Goal: Information Seeking & Learning: Learn about a topic

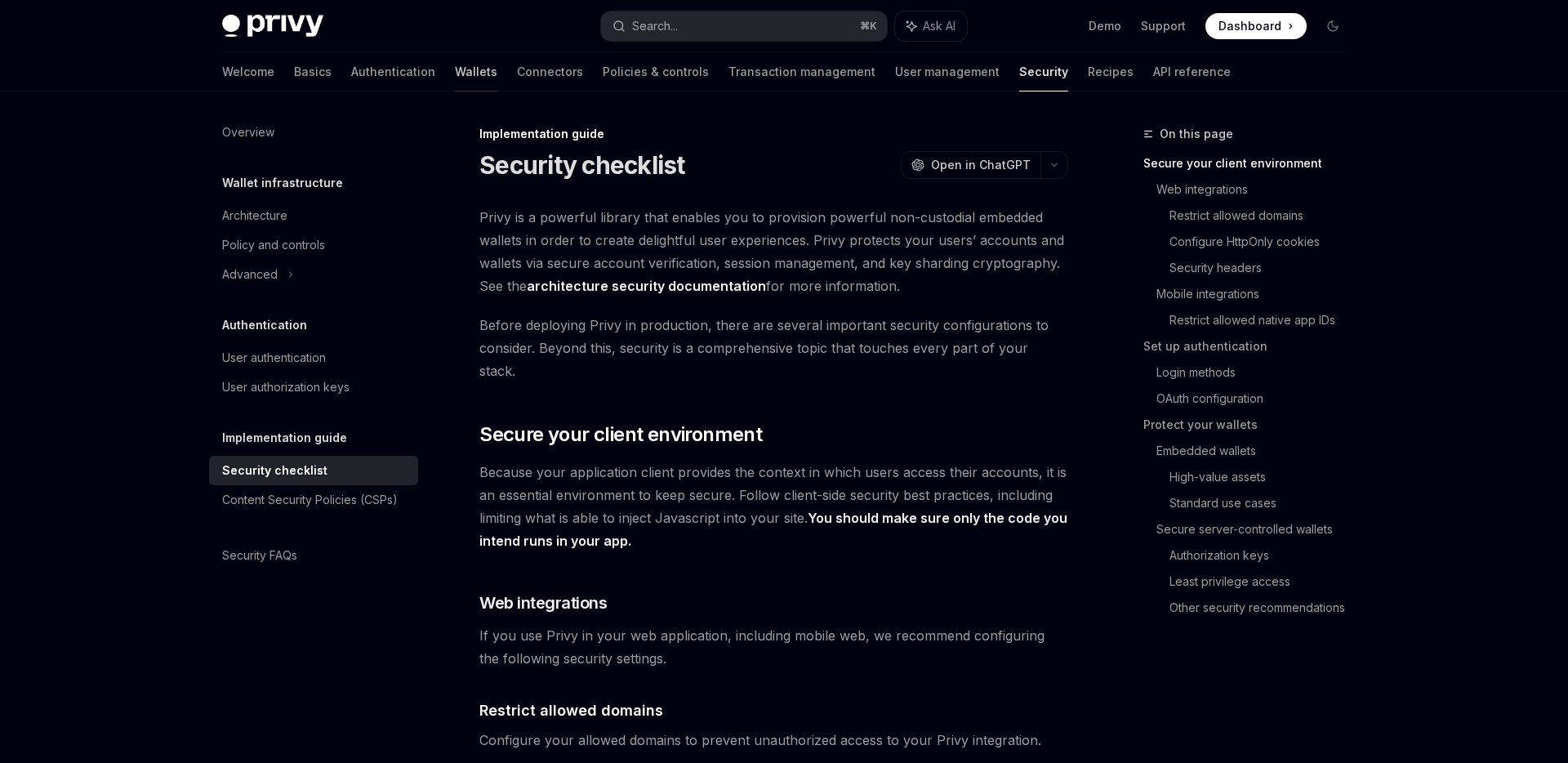
click at [455, 65] on link "Wallets" at bounding box center [476, 72] width 42 height 39
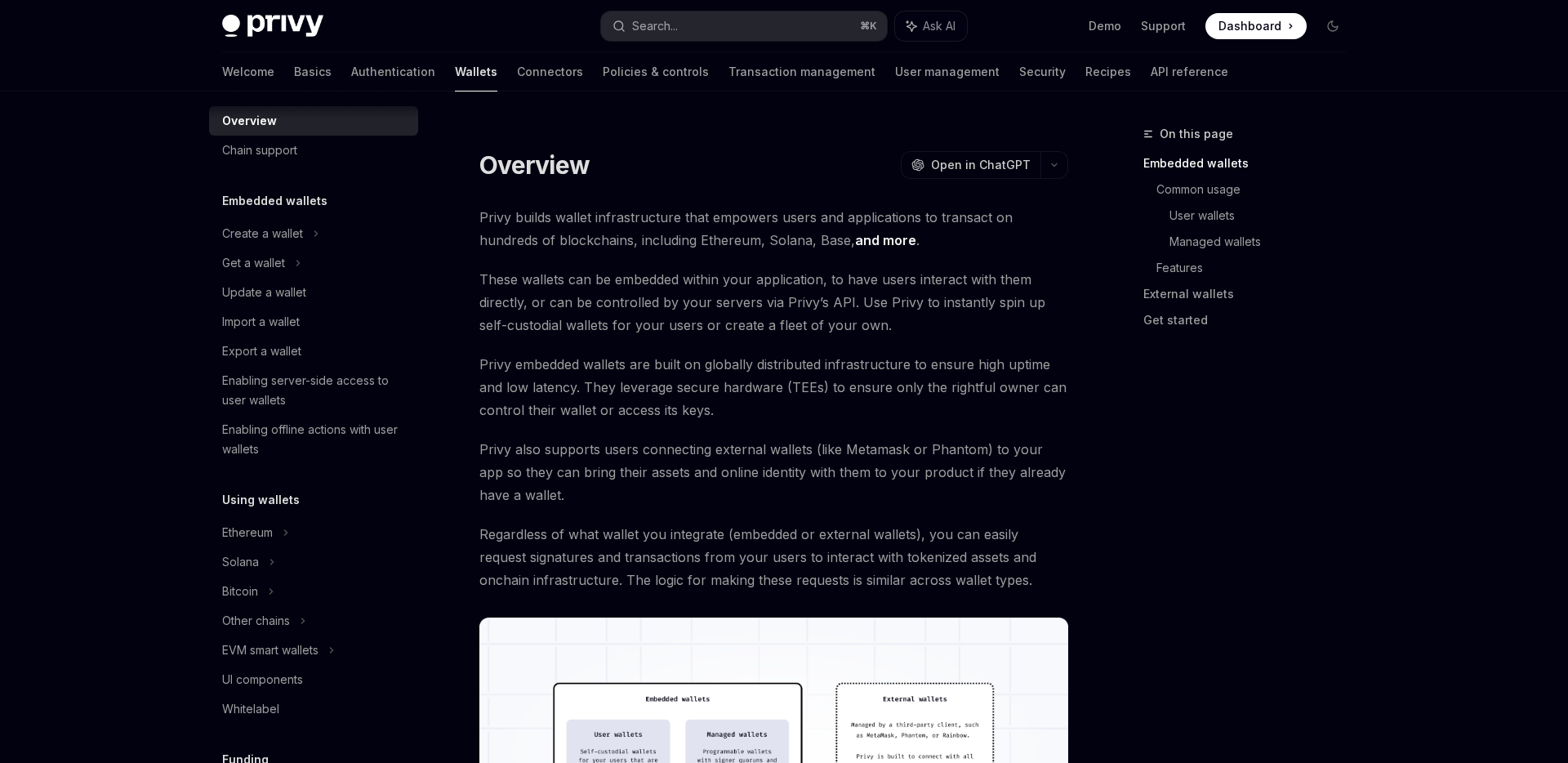
scroll to position [27, 0]
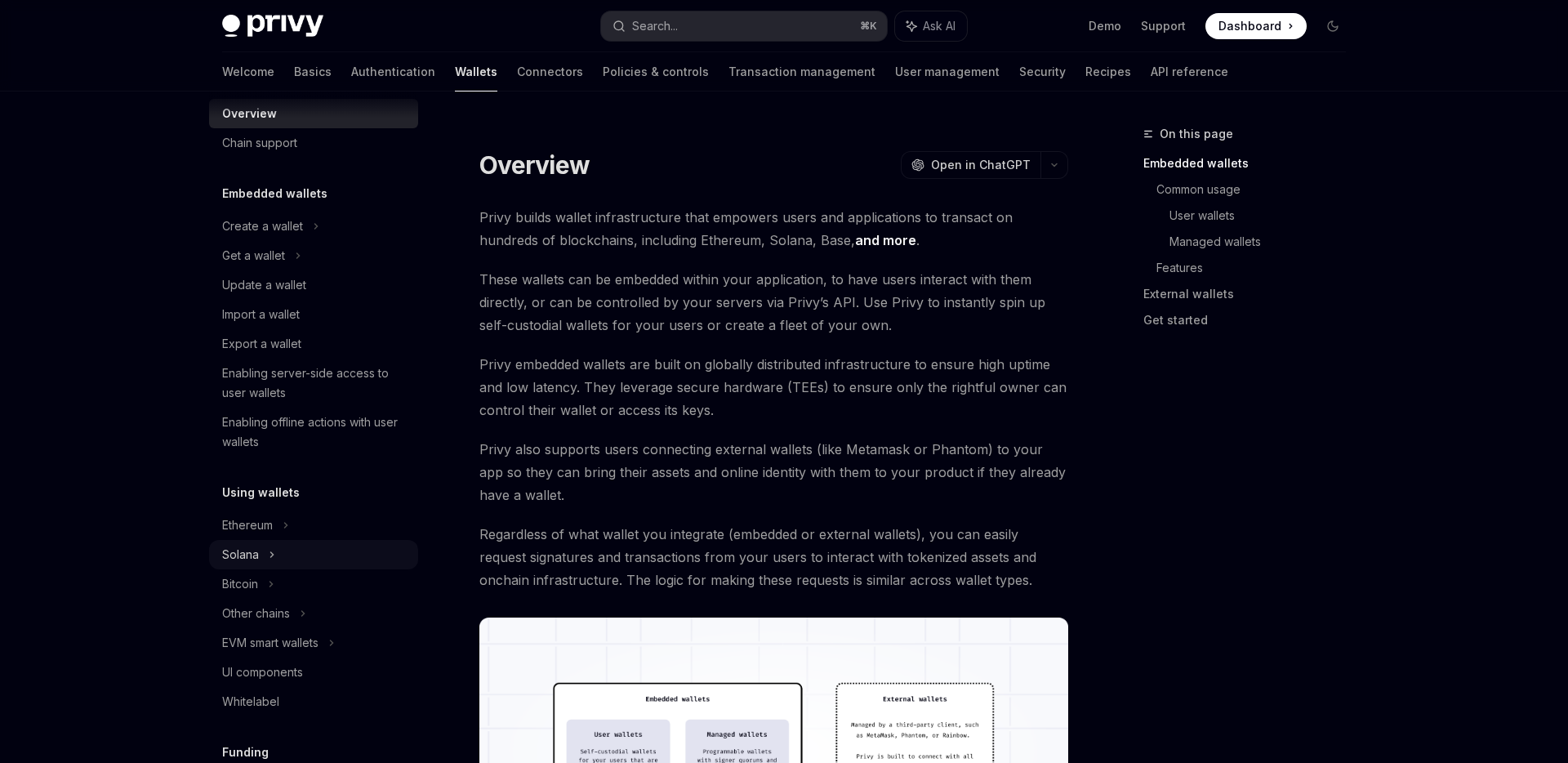
click at [294, 265] on icon at bounding box center [297, 255] width 6 height 19
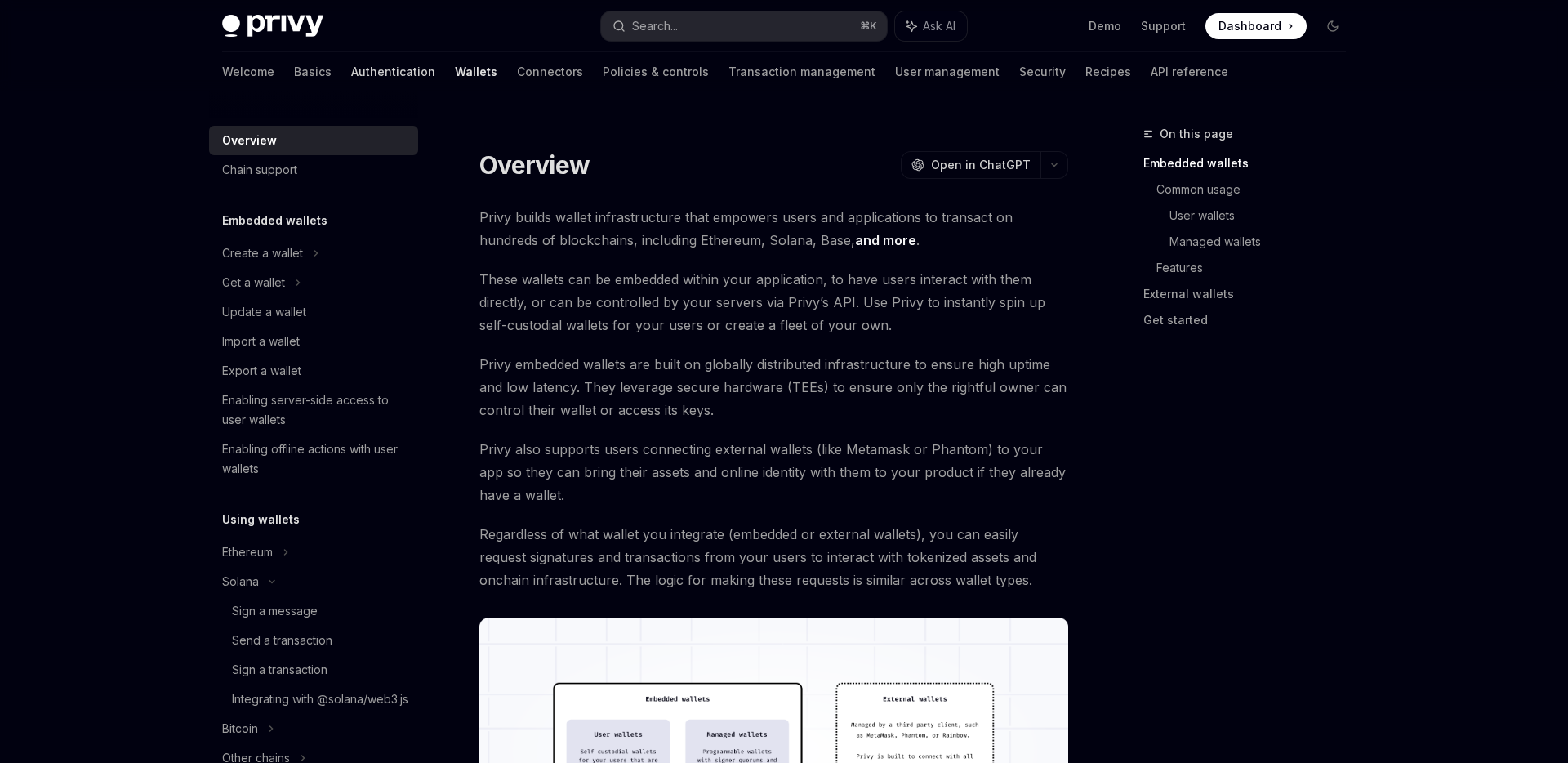
click at [351, 77] on link "Authentication" at bounding box center [393, 72] width 84 height 39
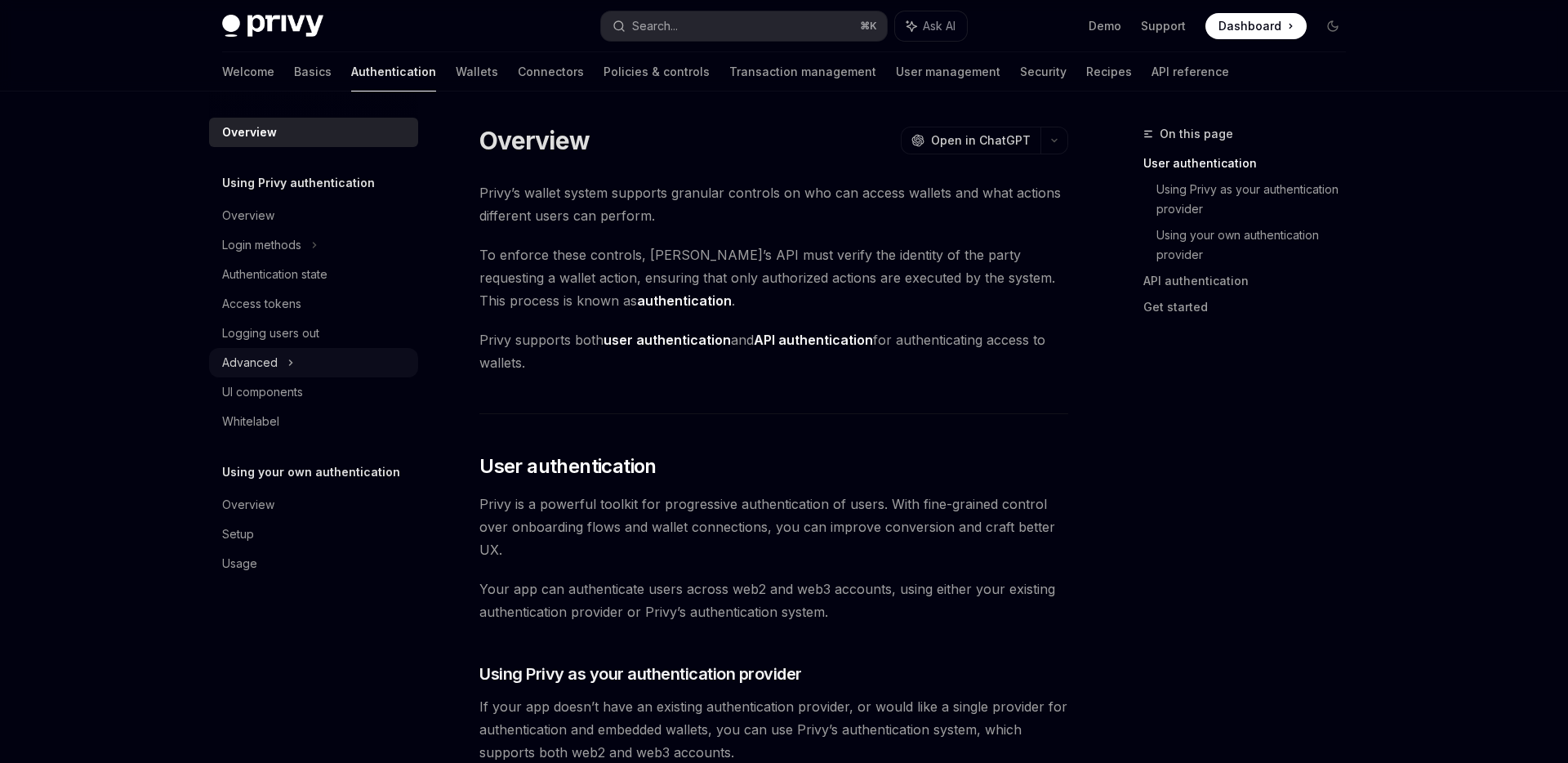
click at [287, 362] on icon at bounding box center [290, 362] width 6 height 19
click at [286, 362] on icon at bounding box center [290, 362] width 19 height 6
click at [302, 245] on div "Login methods" at bounding box center [314, 245] width 209 height 29
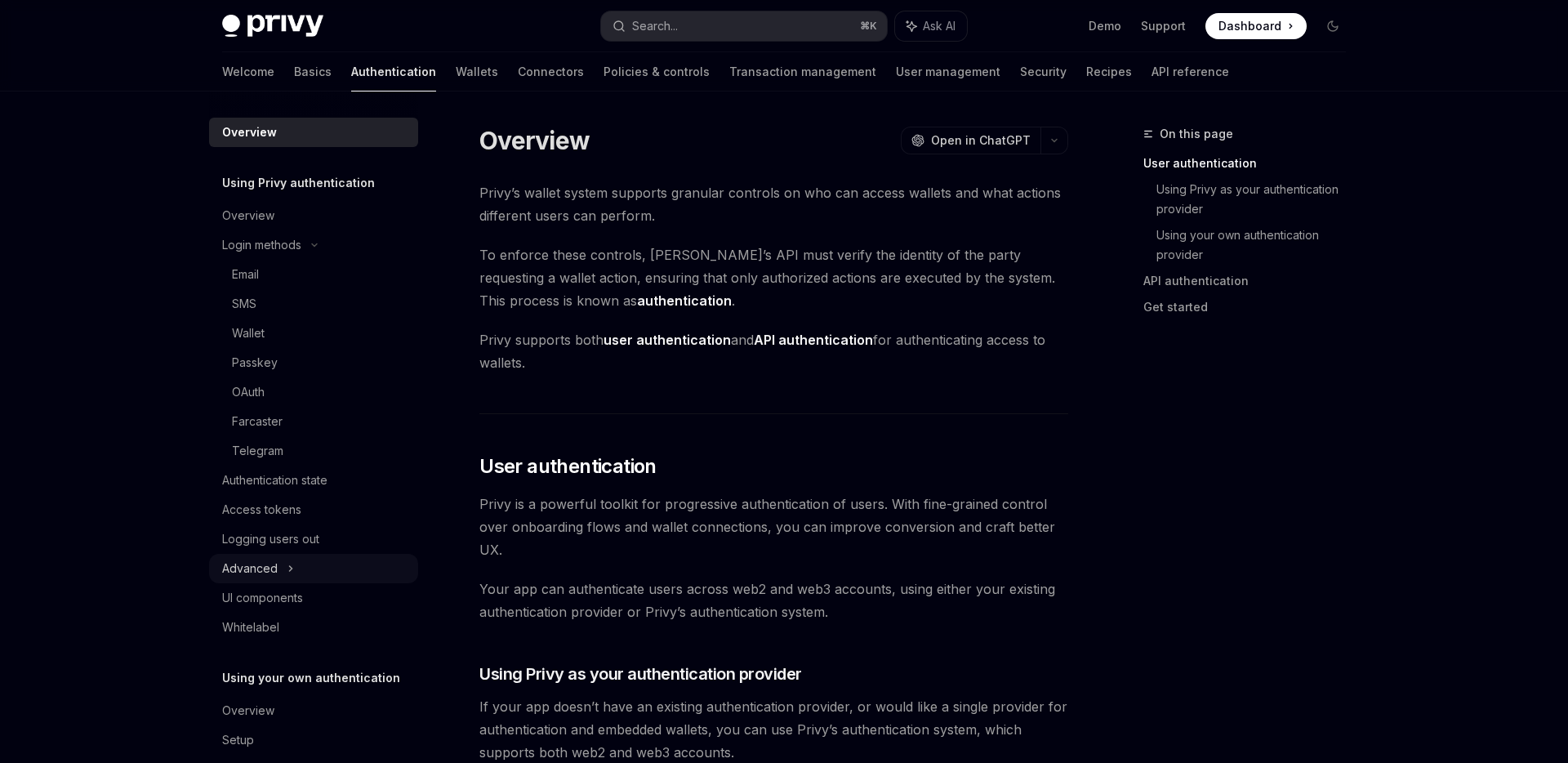
click at [287, 569] on icon at bounding box center [290, 568] width 6 height 19
click at [294, 63] on link "Basics" at bounding box center [313, 72] width 38 height 39
type textarea "*"
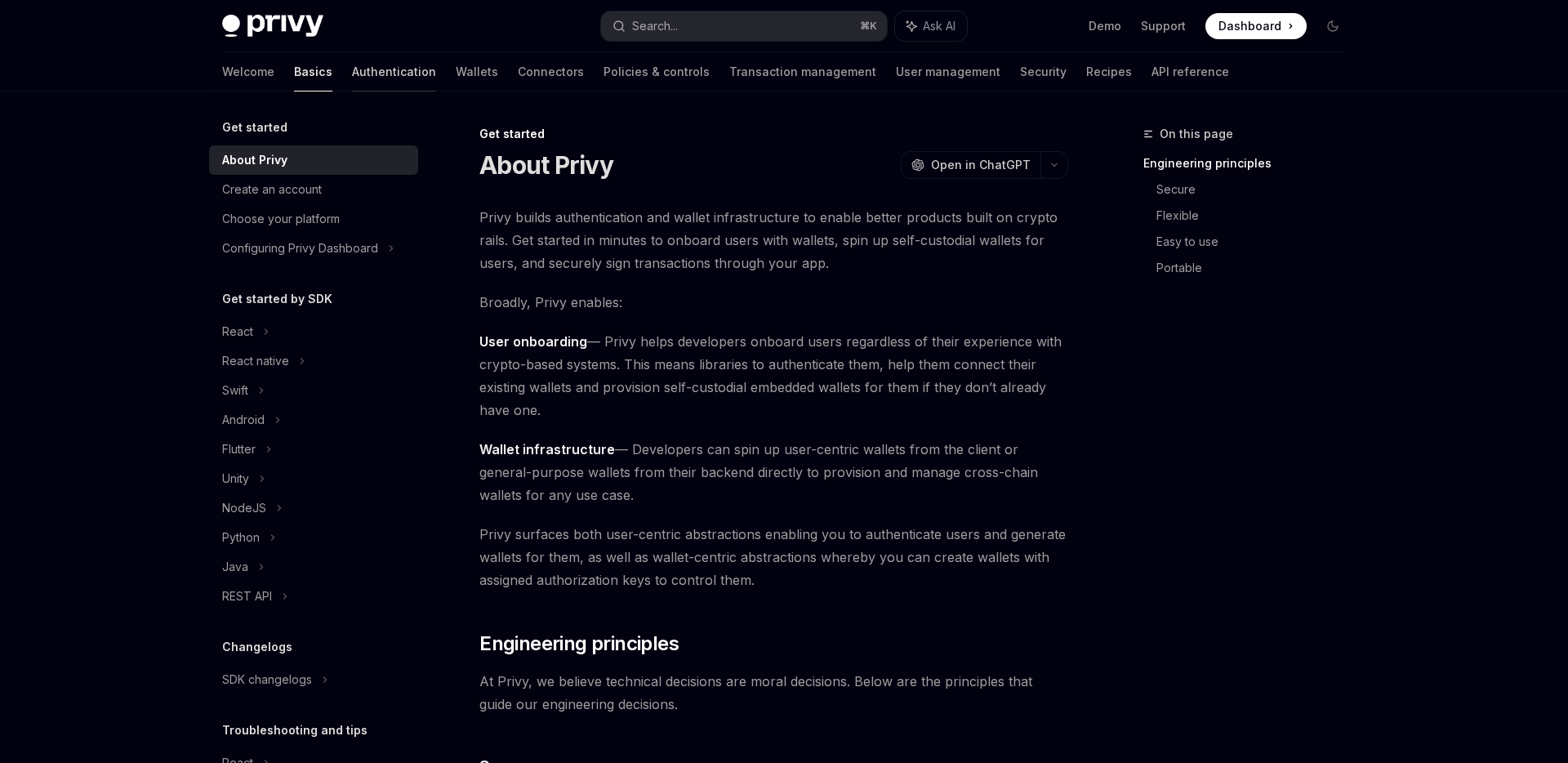
click at [352, 63] on link "Authentication" at bounding box center [394, 72] width 84 height 39
click at [271, 334] on div "React" at bounding box center [314, 332] width 209 height 29
click at [294, 482] on div "Advanced" at bounding box center [314, 479] width 209 height 29
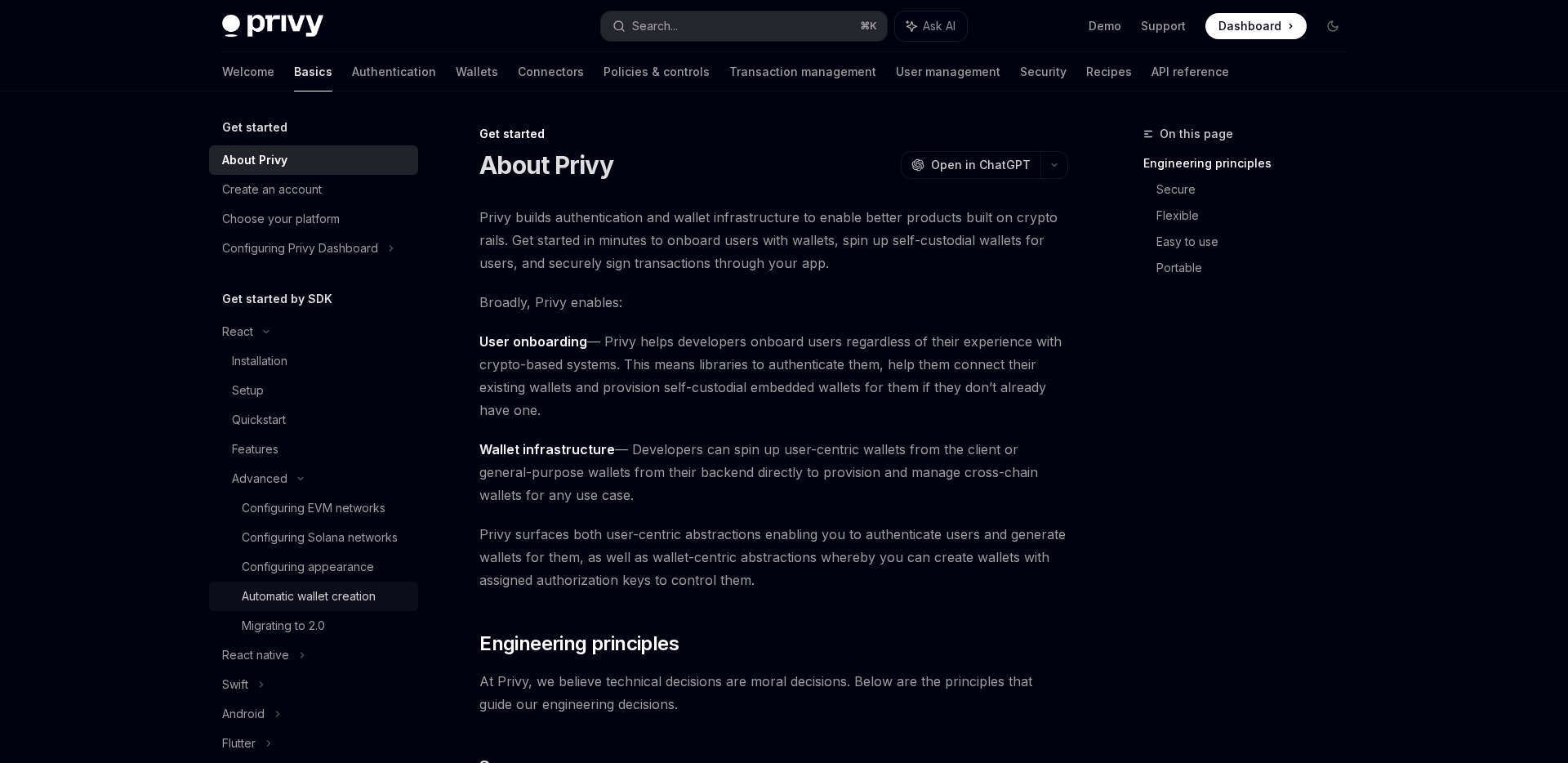
click at [328, 593] on div "Automatic wallet creation" at bounding box center [309, 595] width 134 height 19
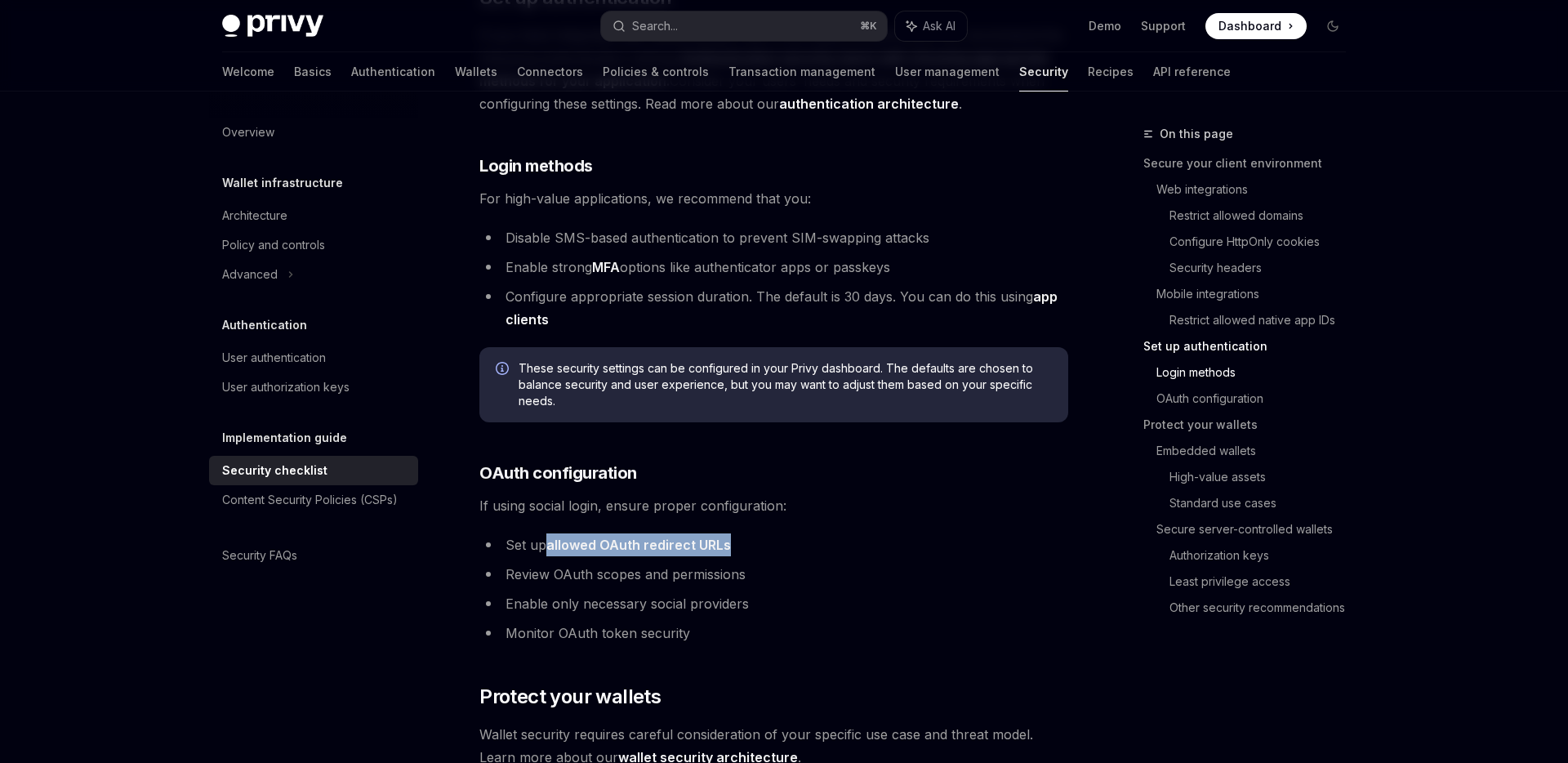
scroll to position [1481, 0]
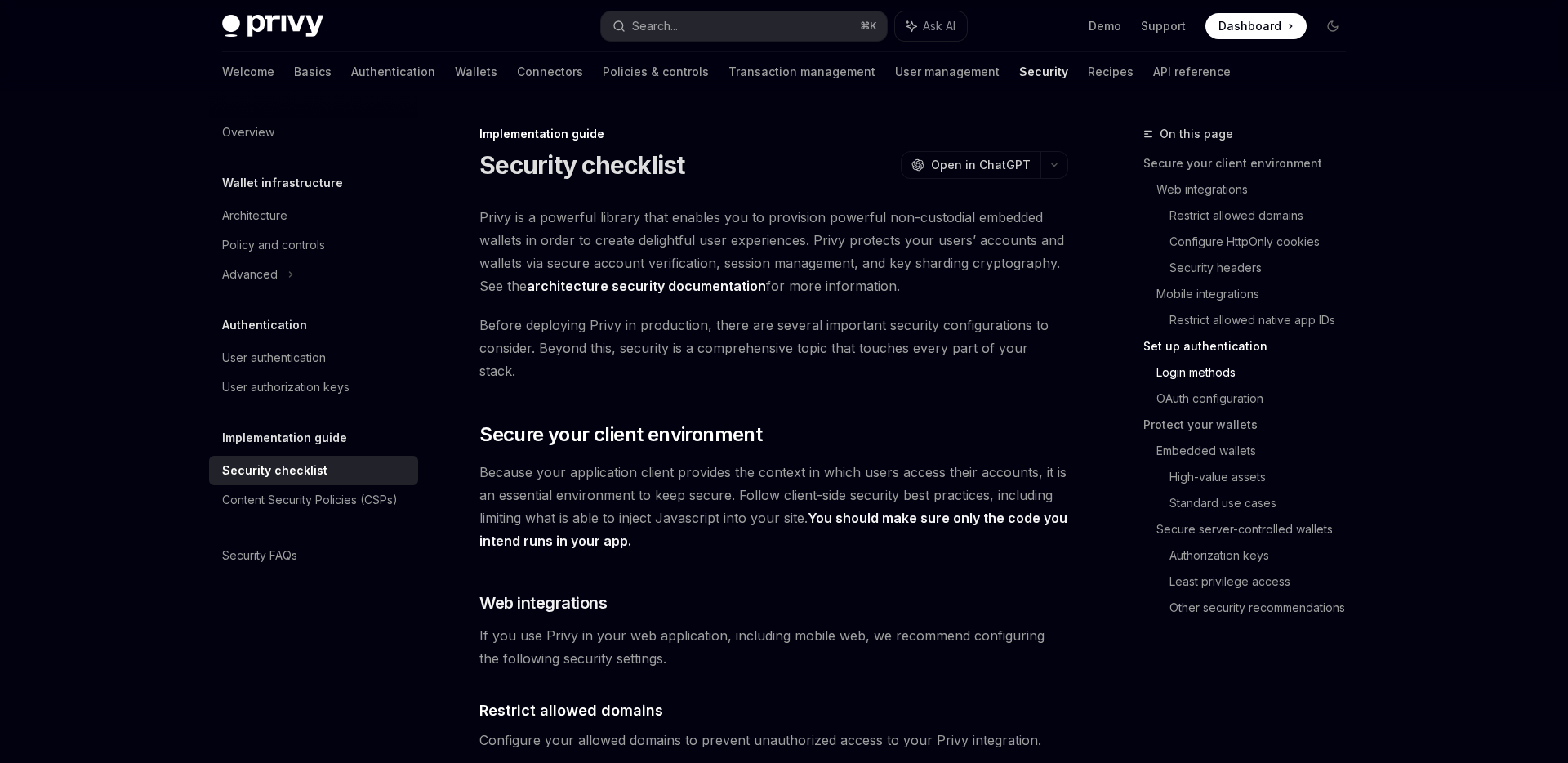
scroll to position [1481, 0]
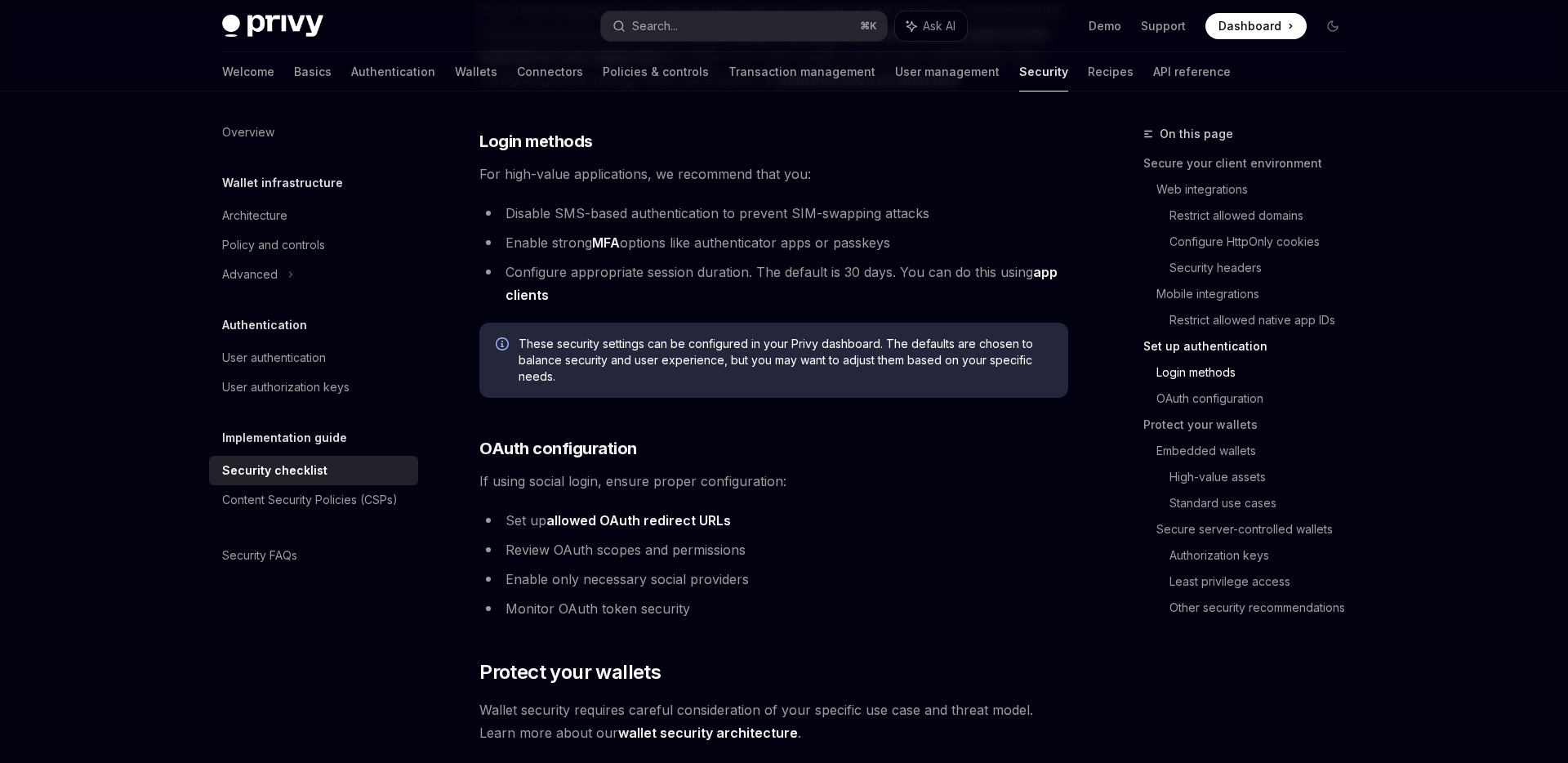
type textarea "*"
